Goal: Information Seeking & Learning: Learn about a topic

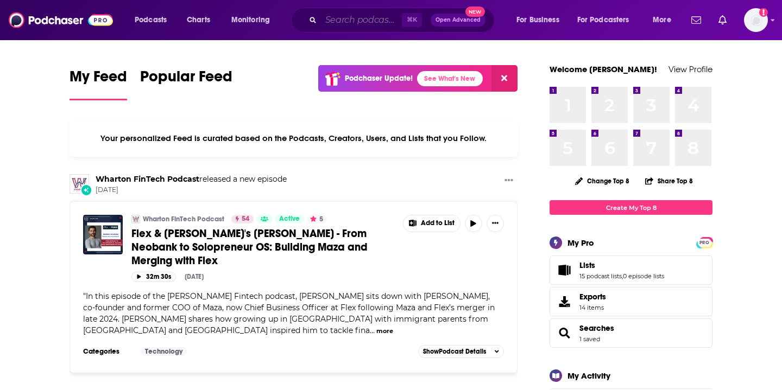
click at [369, 18] on input "Search podcasts, credits, & more..." at bounding box center [361, 19] width 81 height 17
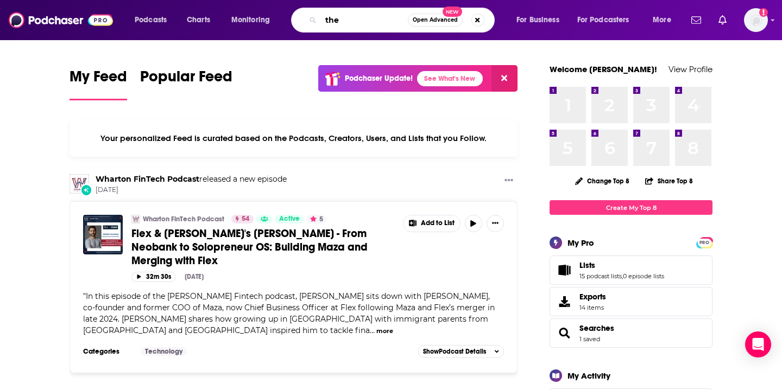
click at [352, 12] on input "the" at bounding box center [364, 19] width 87 height 17
click at [355, 16] on input "the" at bounding box center [364, 19] width 87 height 17
type input "the spiro circle"
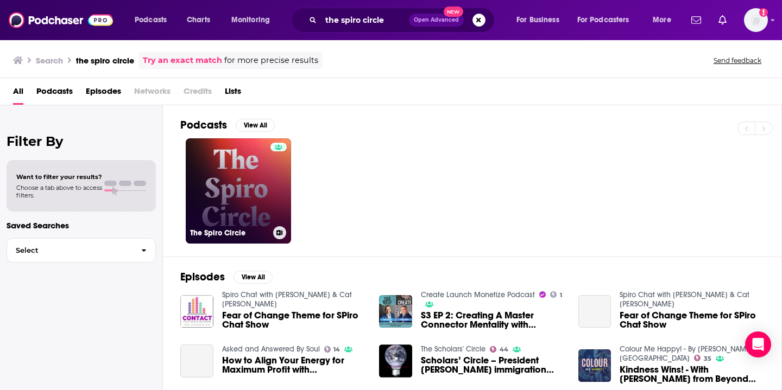
click at [255, 184] on link "The Spiro Circle" at bounding box center [238, 190] width 105 height 105
